Goal: Transaction & Acquisition: Purchase product/service

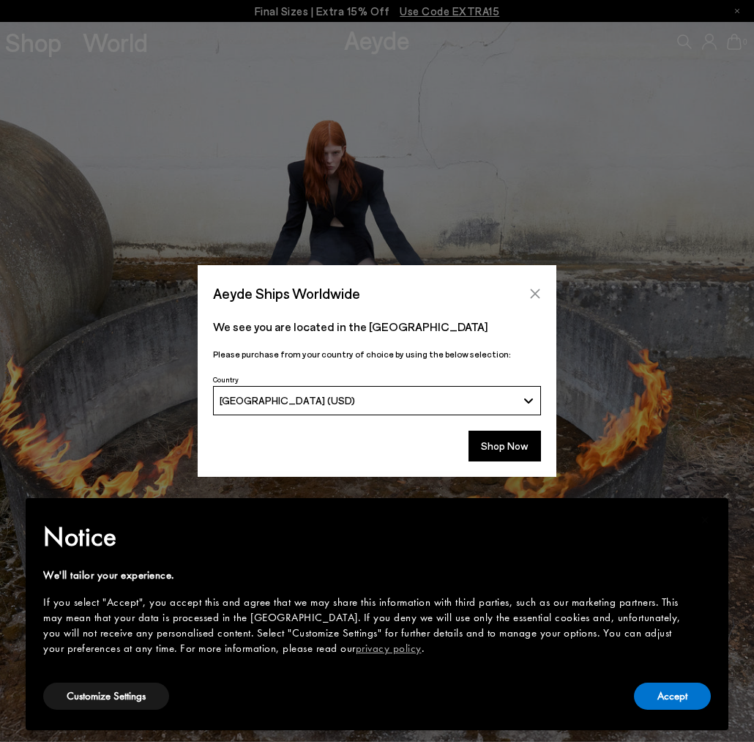
click at [538, 286] on button "Close" at bounding box center [535, 294] width 22 height 22
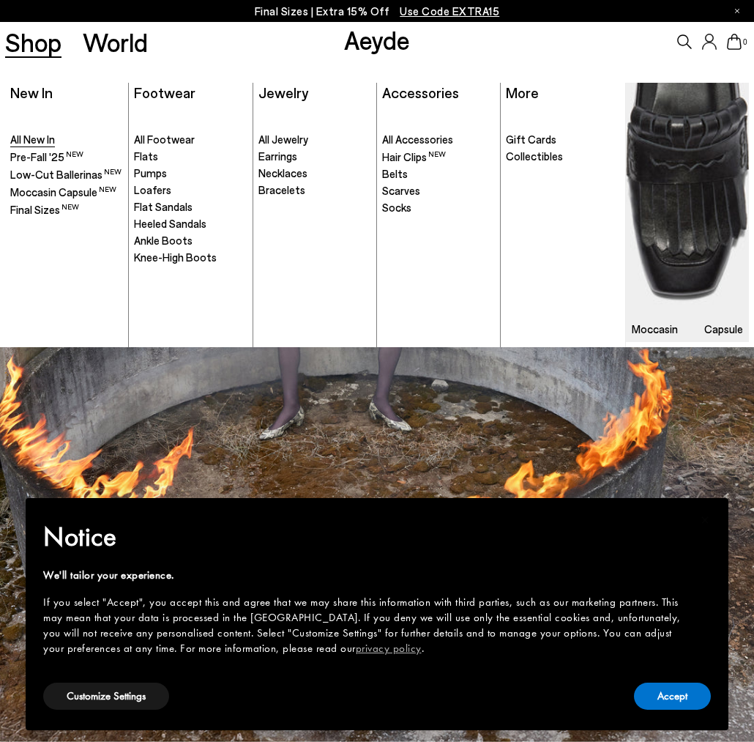
click at [31, 141] on span "All New In" at bounding box center [32, 139] width 45 height 13
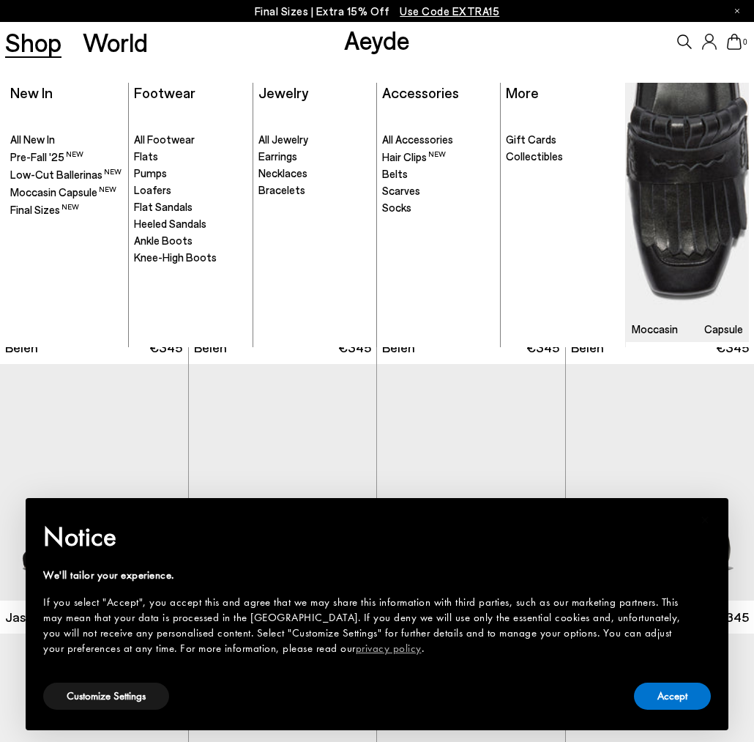
click at [31, 51] on link "Shop" at bounding box center [33, 42] width 56 height 26
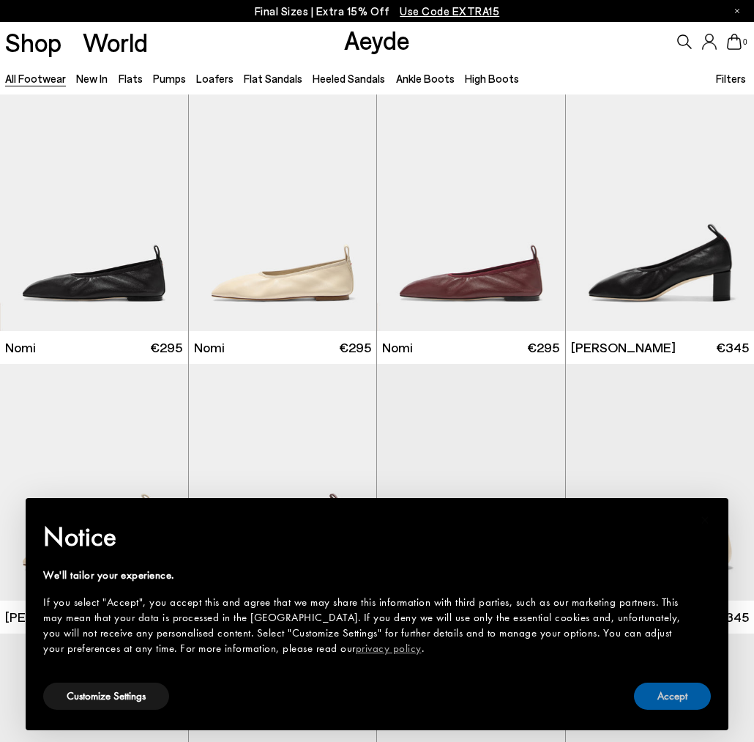
drag, startPoint x: 695, startPoint y: 689, endPoint x: 695, endPoint y: 680, distance: 8.1
click at [695, 688] on button "Accept" at bounding box center [672, 696] width 77 height 27
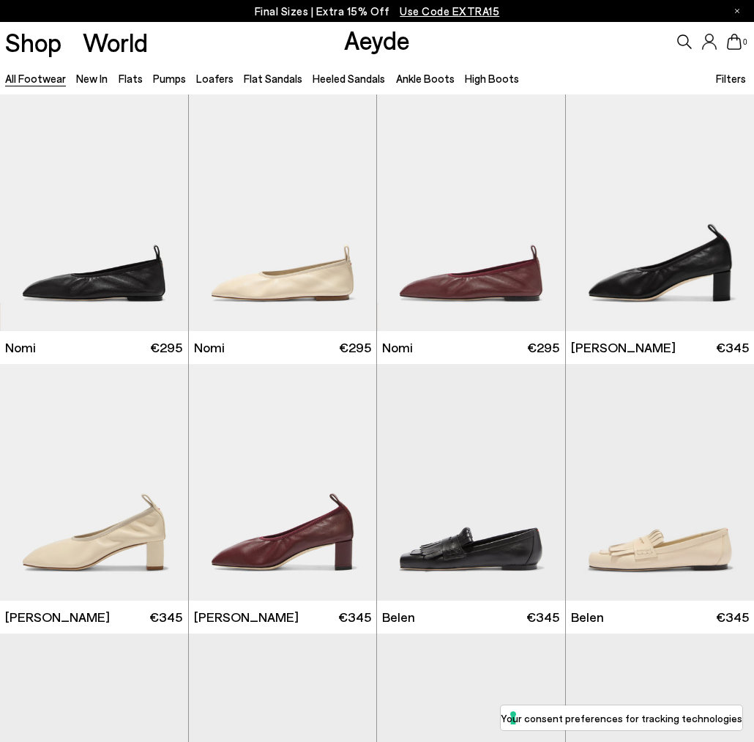
click at [683, 41] on icon at bounding box center [685, 41] width 15 height 15
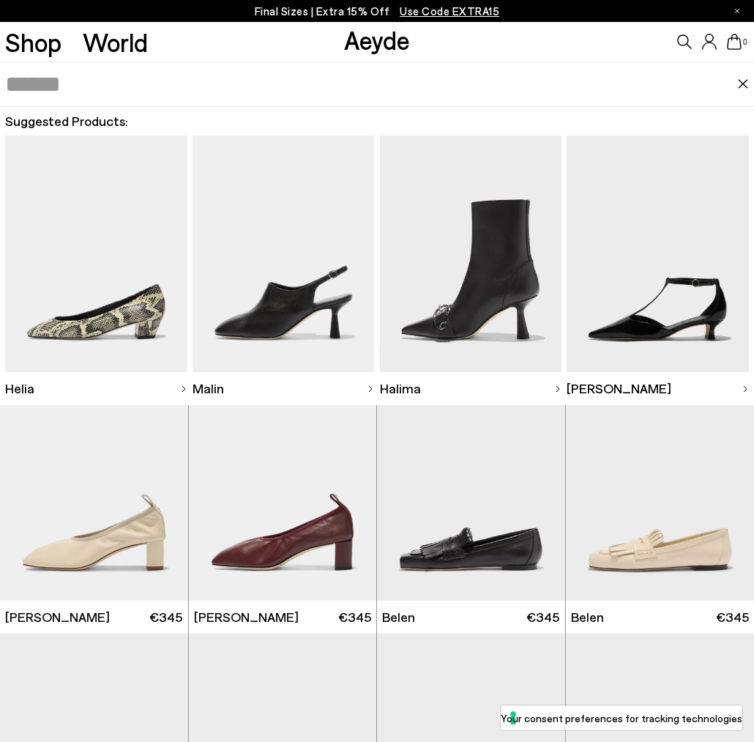
click at [276, 97] on input "text" at bounding box center [371, 84] width 732 height 44
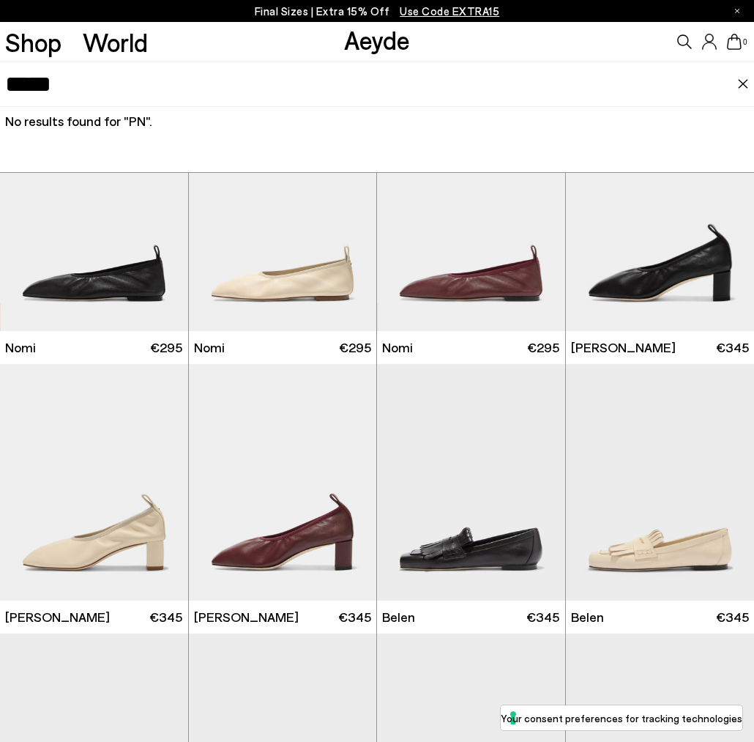
type input "*****"
